Goal: Information Seeking & Learning: Learn about a topic

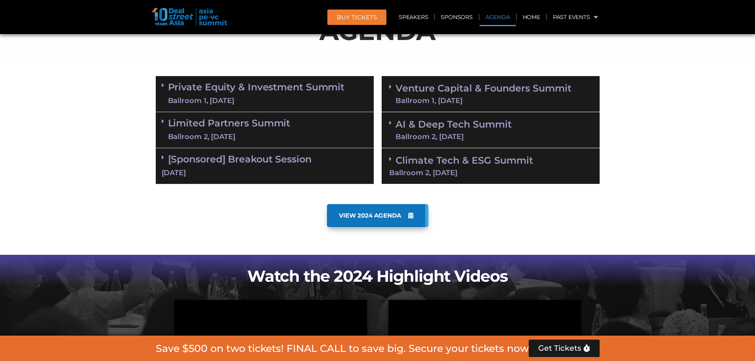
scroll to position [449, 0]
click at [314, 88] on link "Private Equity & Investment Summit Ballroom 1, [DATE]" at bounding box center [256, 94] width 177 height 24
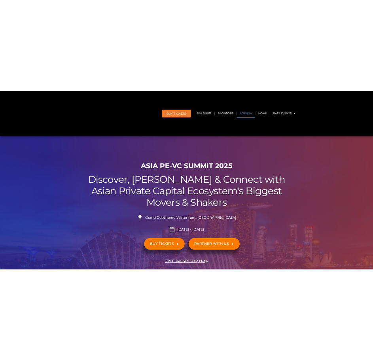
scroll to position [506, 0]
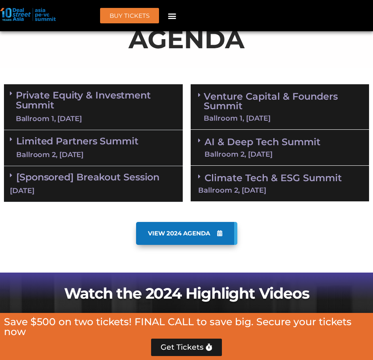
click at [95, 90] on link "Private Equity & Investment Summit Ballroom 1, [DATE]" at bounding box center [96, 107] width 161 height 34
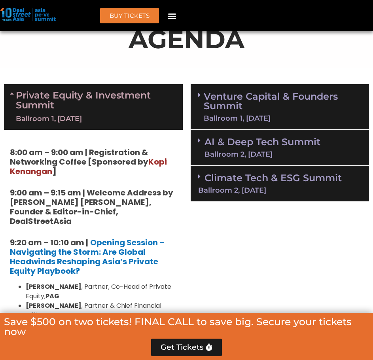
click at [133, 84] on div "Private Equity & Investment Summit Ballroom 1, [DATE]" at bounding box center [93, 107] width 179 height 46
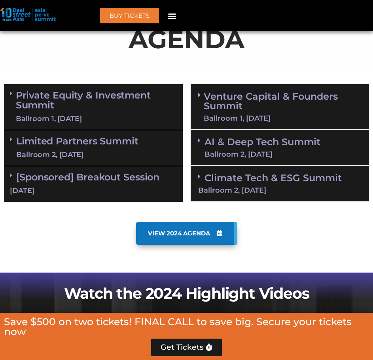
click at [137, 150] on div "Ballroom 2, [DATE]" at bounding box center [77, 155] width 122 height 10
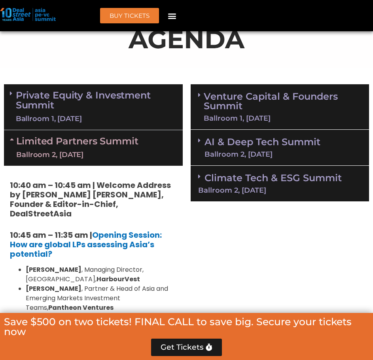
click at [241, 137] on link "AI & Deep Tech Summit Ballroom 2, 11 Sept" at bounding box center [263, 147] width 116 height 21
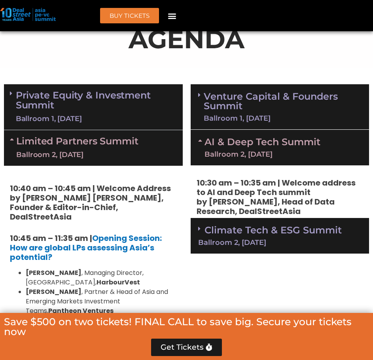
click at [239, 92] on link "Venture Capital & Founders​ Summit Ballroom 1, 11 Sept" at bounding box center [283, 107] width 158 height 30
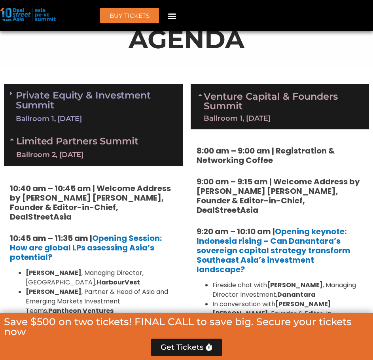
click at [133, 90] on link "Private Equity & Investment Summit Ballroom 1, [DATE]" at bounding box center [96, 107] width 161 height 34
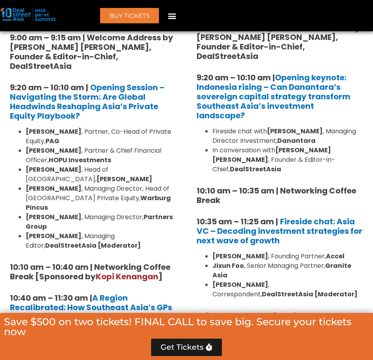
scroll to position [664, 0]
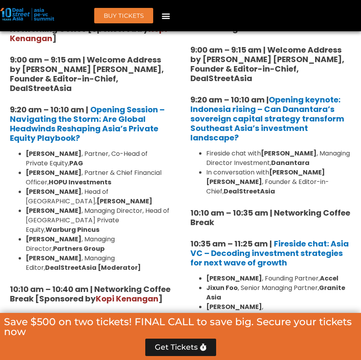
scroll to position [625, 0]
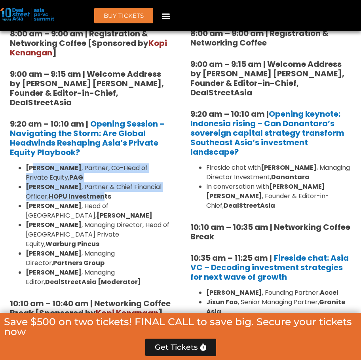
drag, startPoint x: 32, startPoint y: 132, endPoint x: 105, endPoint y: 163, distance: 79.7
click at [105, 164] on ul "Nikhil Srivastava , Partner, Co-Head of Private Equity, PAG Huanan Yang , Partn…" at bounding box center [90, 226] width 161 height 124
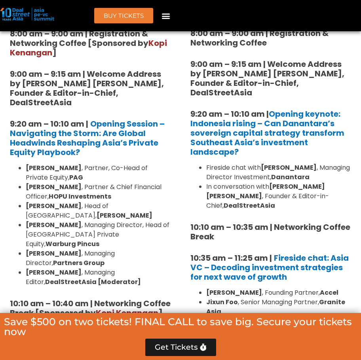
click at [123, 202] on li "Kerrine Koh , Head of South East Asia, Hamilton Lane" at bounding box center [98, 211] width 145 height 19
drag, startPoint x: 84, startPoint y: 137, endPoint x: 45, endPoint y: 147, distance: 40.1
click at [45, 164] on li "Nikhil Srivastava , Partner, Co-Head of Private Equity, PAG" at bounding box center [98, 173] width 145 height 19
copy li "Partner, Co-Head of Private Equity"
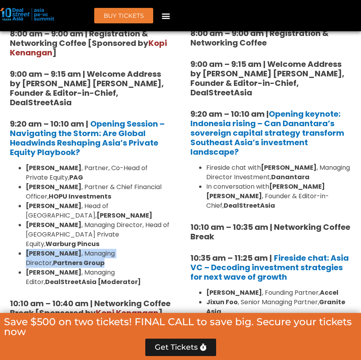
drag, startPoint x: 51, startPoint y: 229, endPoint x: 25, endPoint y: 221, distance: 26.4
click at [25, 221] on ul "Nikhil Srivastava , Partner, Co-Head of Private Equity, PAG Huanan Yang , Partn…" at bounding box center [90, 226] width 161 height 124
copy li "Cyrus Driver , Managing Director, Partners Group"
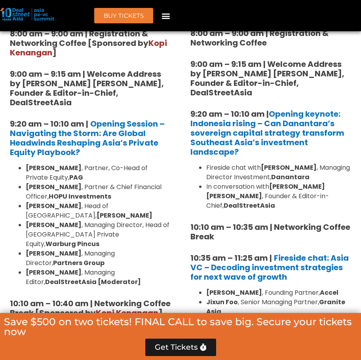
click at [111, 221] on li "Saurabh Agarwal , Managing Director, Head of Southeast Asia Private Equity, War…" at bounding box center [98, 235] width 145 height 29
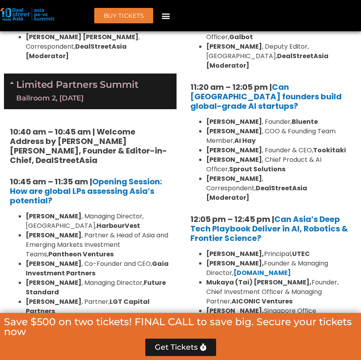
scroll to position [2090, 0]
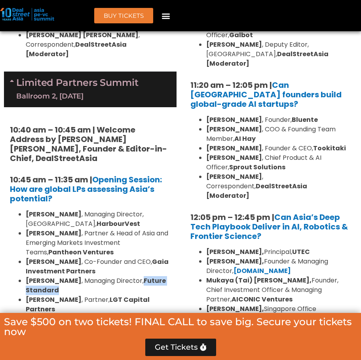
drag, startPoint x: 128, startPoint y: 146, endPoint x: 131, endPoint y: 153, distance: 8.0
click at [131, 276] on li "Michael Liu , Managing Director, Future Standard" at bounding box center [98, 285] width 145 height 19
copy strong "Future Standard"
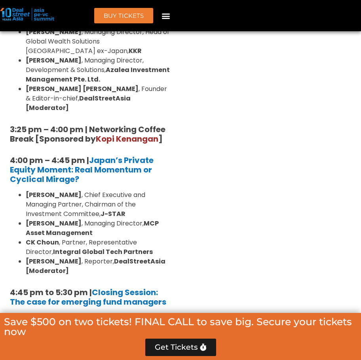
scroll to position [2843, 0]
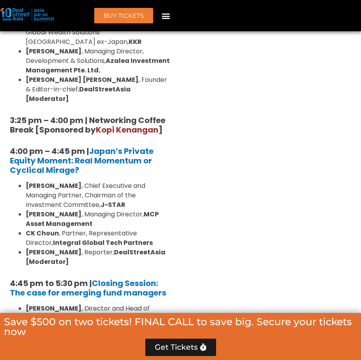
drag, startPoint x: 25, startPoint y: 200, endPoint x: 171, endPoint y: 219, distance: 147.8
copy li "Vikram Lokur , Head of Institutional Distribution for Southeast Asia & Hong Kon…"
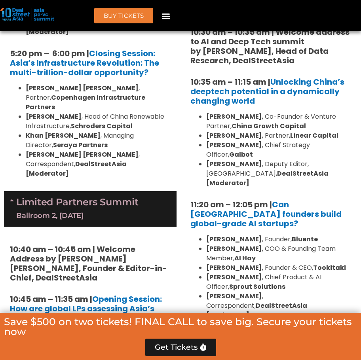
scroll to position [1971, 0]
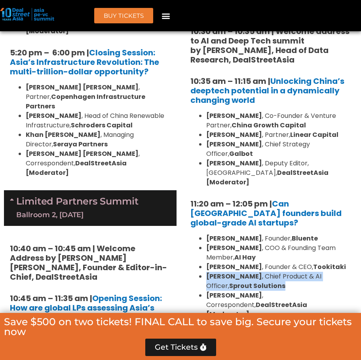
drag, startPoint x: 262, startPoint y: 168, endPoint x: 204, endPoint y: 160, distance: 58.4
click at [204, 234] on ul "Daphne Tay , Founder, Bluente Hiep Nguyen , COO & Founding Team Member, AI Hay …" at bounding box center [271, 277] width 161 height 86
copy li "Gian dela Rama , Chief Product & AI Officer, Sprout Solutions"
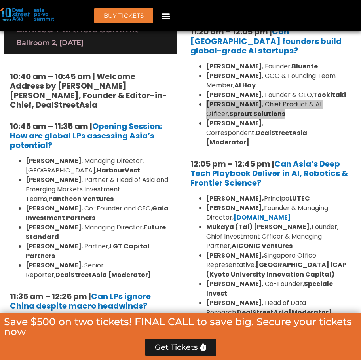
scroll to position [2209, 0]
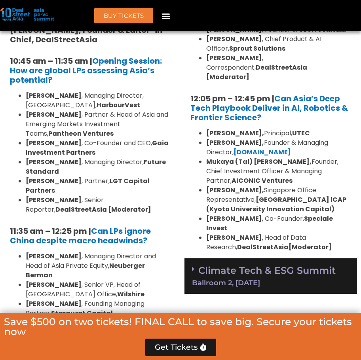
click at [264, 259] on div "Climate Tech & ESG Summit Ballroom 2, 11 Sept" at bounding box center [271, 277] width 173 height 36
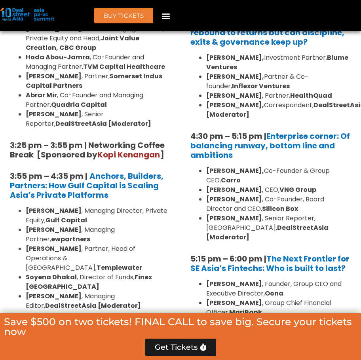
scroll to position [1377, 0]
